Goal: Transaction & Acquisition: Purchase product/service

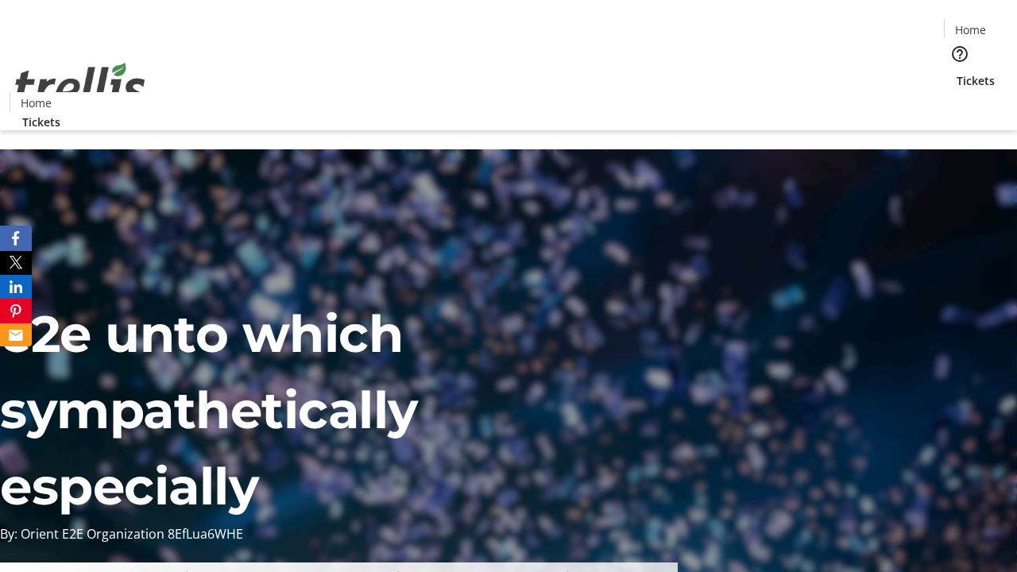
click at [957, 72] on span "Tickets" at bounding box center [976, 80] width 38 height 17
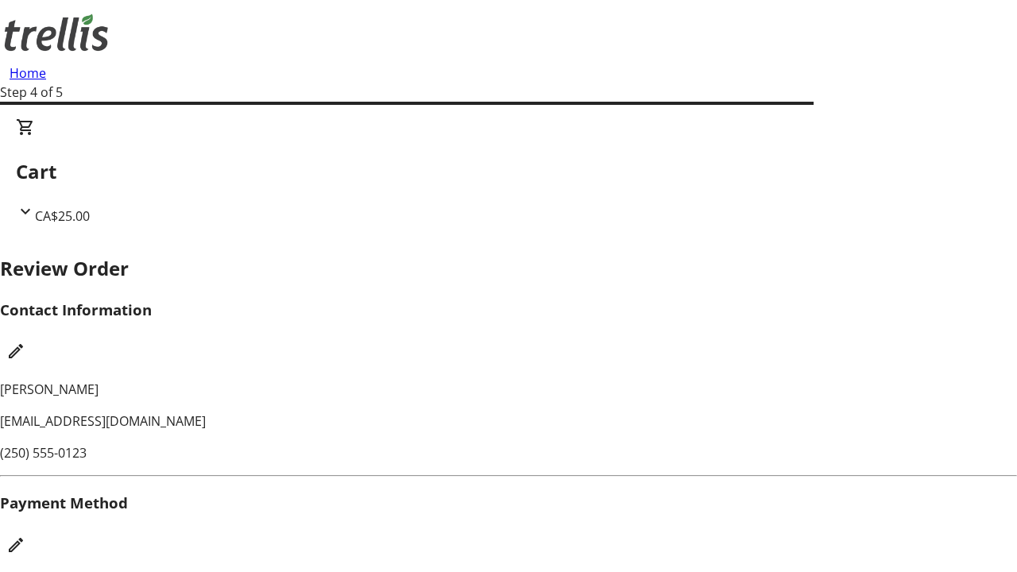
click at [25, 536] on mat-icon "Edit Payment Method" at bounding box center [15, 545] width 19 height 19
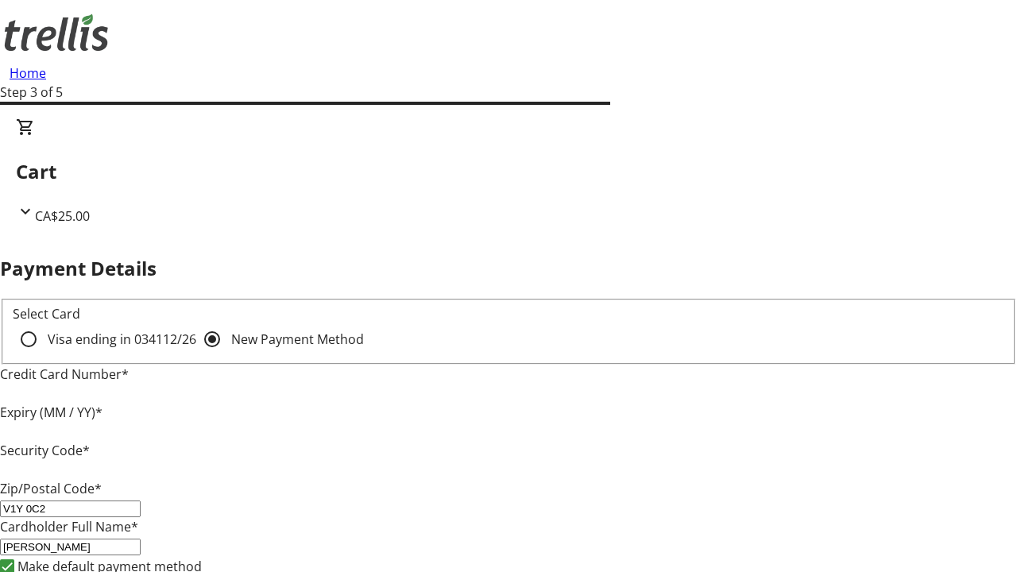
type input "V1Y 0C2"
